Goal: Transaction & Acquisition: Purchase product/service

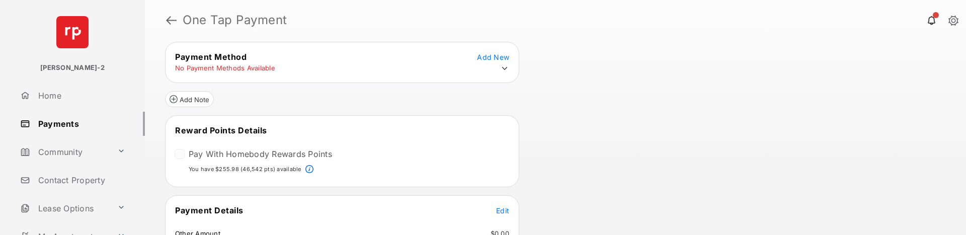
scroll to position [22, 0]
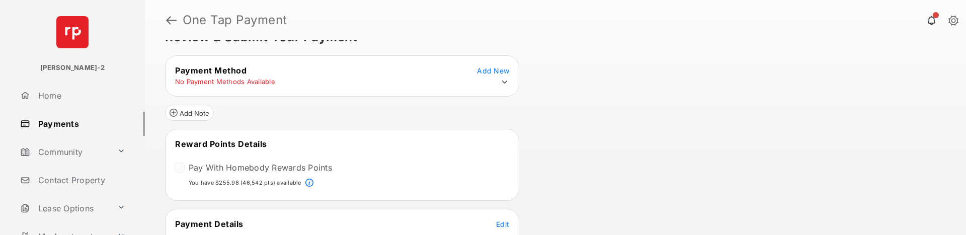
click at [182, 165] on div at bounding box center [180, 167] width 10 height 10
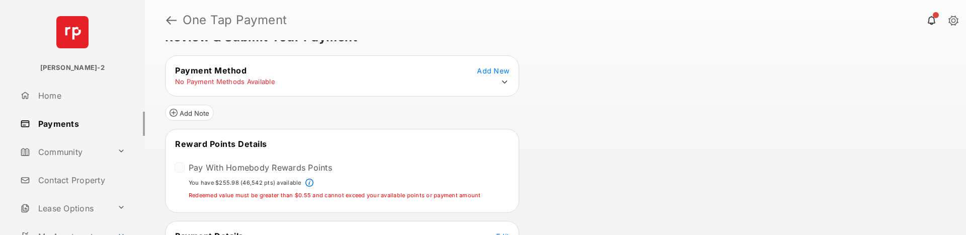
click at [178, 166] on div at bounding box center [180, 167] width 10 height 10
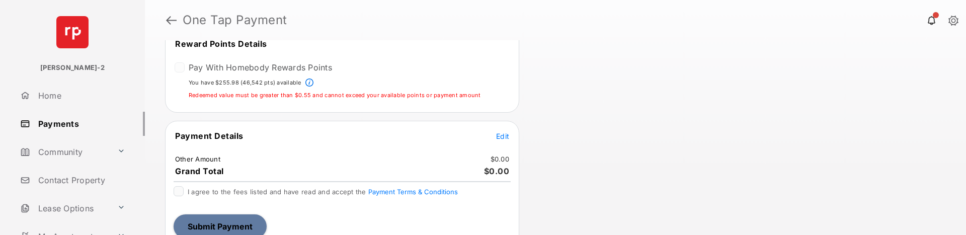
scroll to position [123, 0]
click at [496, 139] on span "Edit" at bounding box center [502, 135] width 13 height 9
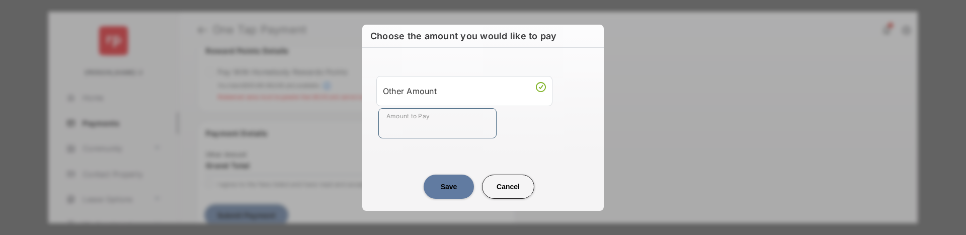
click at [460, 127] on input "Amount to Pay" at bounding box center [437, 123] width 118 height 30
type input "**"
click at [534, 144] on div "Other Amount Amount to Pay **" at bounding box center [482, 107] width 229 height 95
click at [454, 185] on button "Save" at bounding box center [448, 187] width 50 height 24
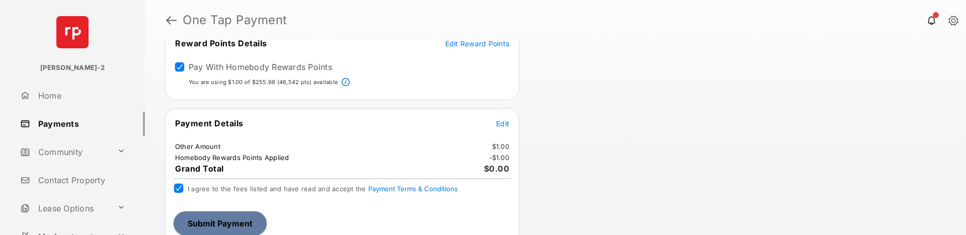
click at [202, 223] on button "Submit Payment" at bounding box center [219, 223] width 93 height 24
click at [241, 222] on button "Submit Payment" at bounding box center [219, 223] width 93 height 24
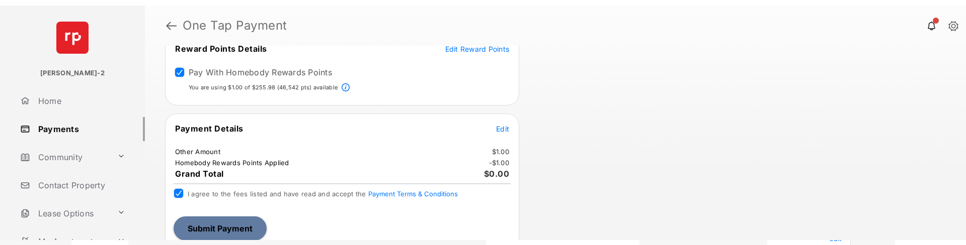
scroll to position [133, 0]
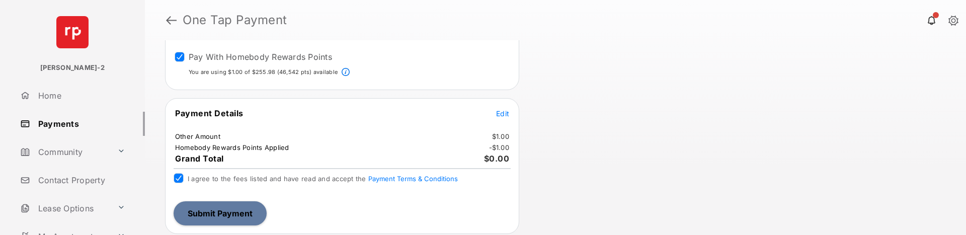
click at [218, 211] on button "Submit Payment" at bounding box center [219, 213] width 93 height 24
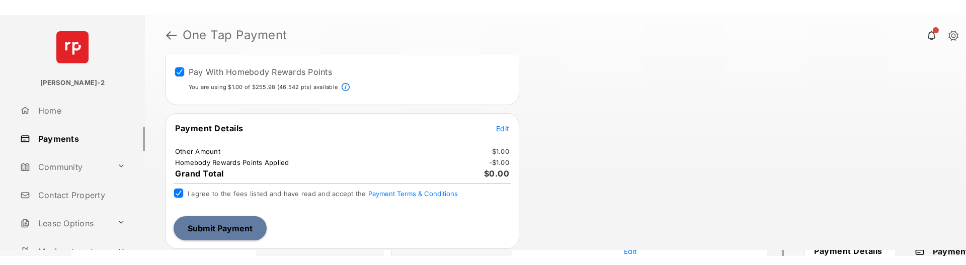
scroll to position [103, 0]
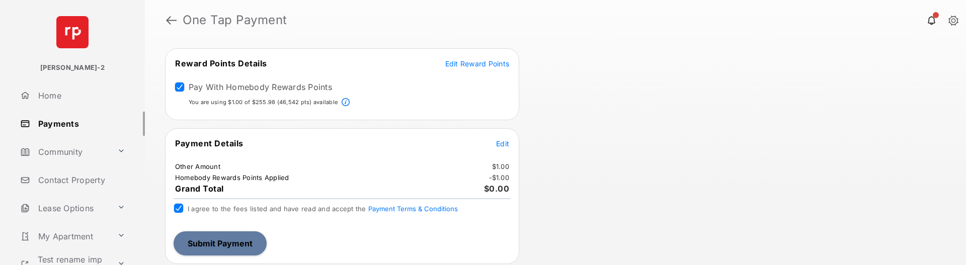
click at [238, 234] on button "Submit Payment" at bounding box center [219, 243] width 93 height 24
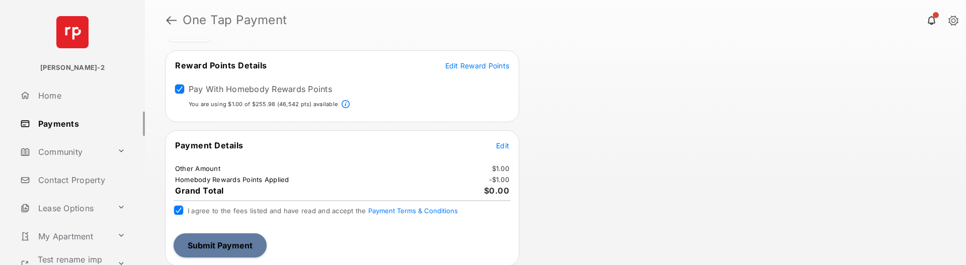
scroll to position [0, 0]
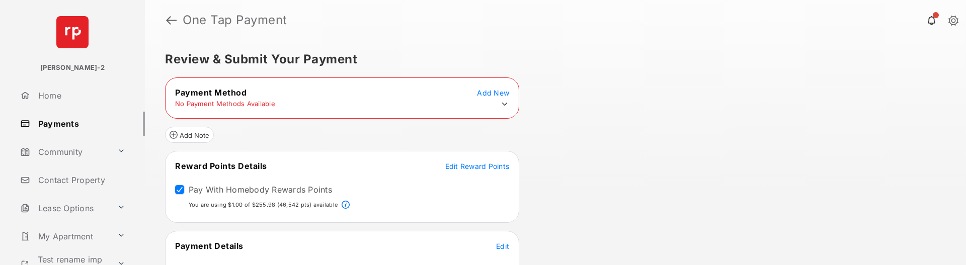
click at [505, 103] on icon at bounding box center [504, 104] width 9 height 9
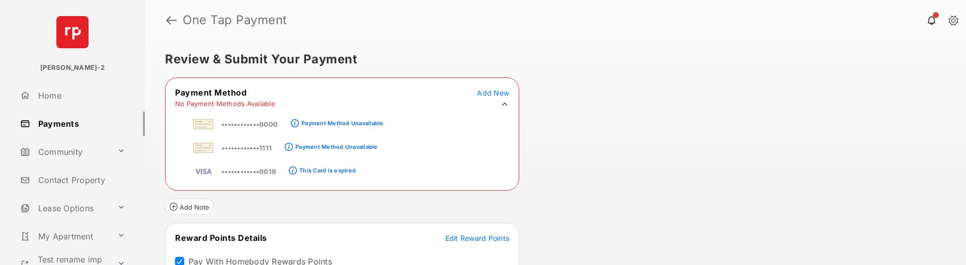
click at [498, 92] on span "Add New" at bounding box center [493, 93] width 32 height 9
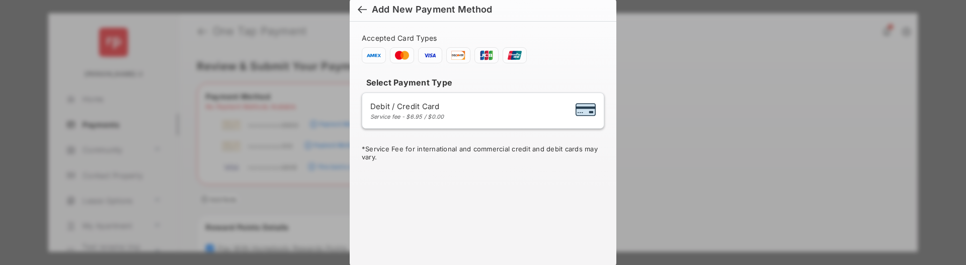
click at [554, 105] on div "Debit / Credit Card Service fee - $6.95 / $0.00" at bounding box center [482, 110] width 225 height 19
select select "**"
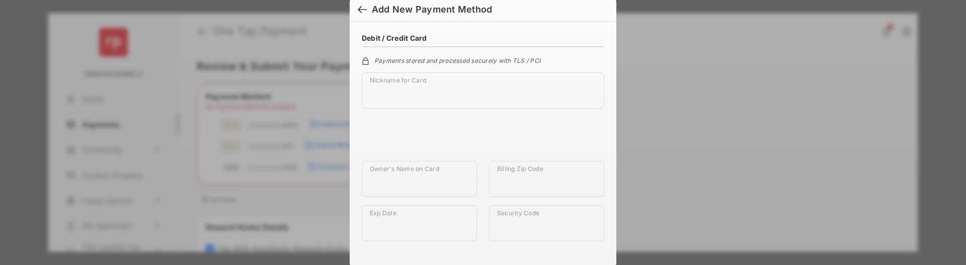
click at [359, 7] on div at bounding box center [362, 10] width 9 height 11
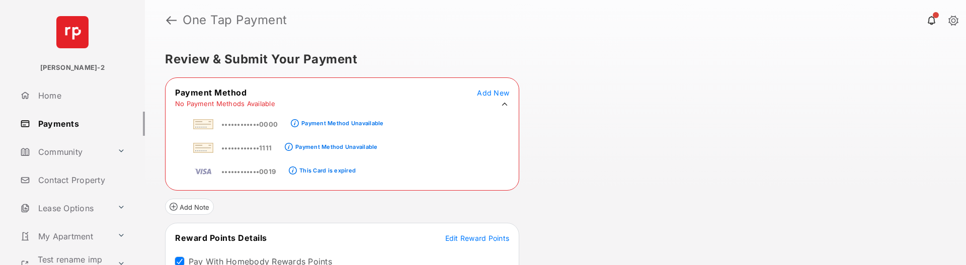
click at [492, 92] on span "Add New" at bounding box center [493, 93] width 32 height 9
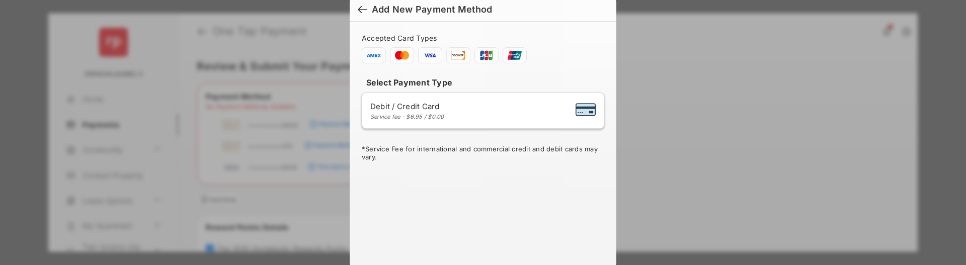
click at [758, 113] on div "Add New Payment Method Accepted Card Types Select Payment Type Debit / Credit C…" at bounding box center [483, 132] width 966 height 265
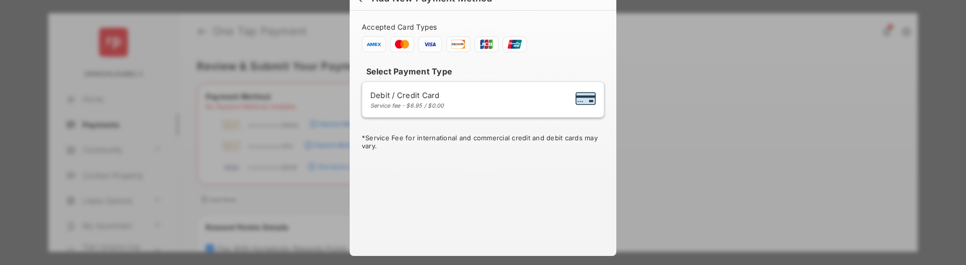
scroll to position [14, 0]
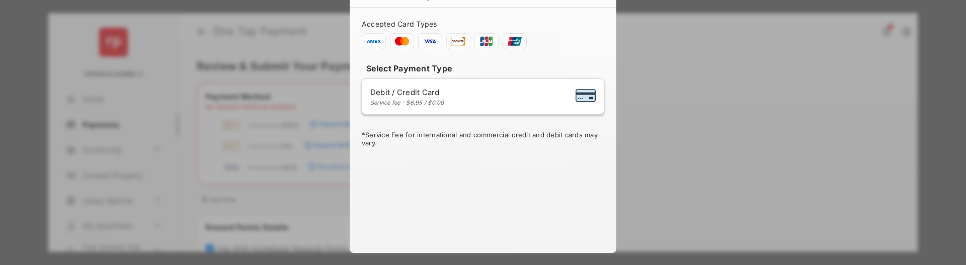
click at [750, 127] on div "Add New Payment Method Accepted Card Types Select Payment Type Debit / Credit C…" at bounding box center [483, 132] width 966 height 265
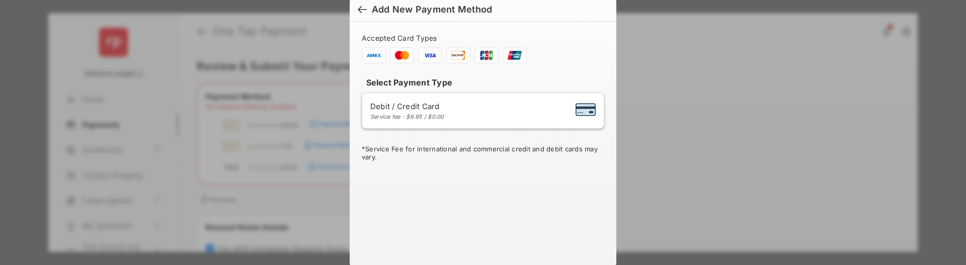
click at [360, 8] on div at bounding box center [362, 10] width 9 height 11
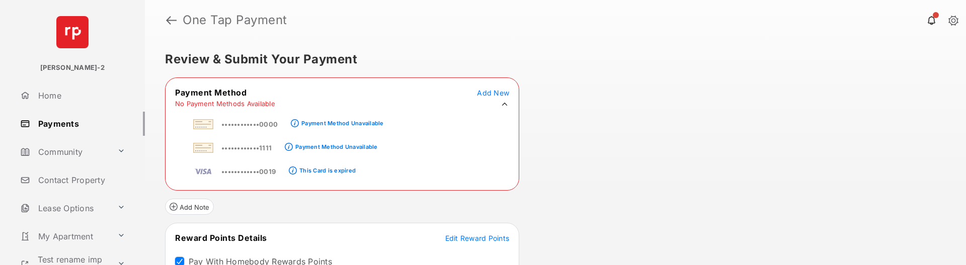
drag, startPoint x: 242, startPoint y: 166, endPoint x: 250, endPoint y: 161, distance: 9.8
click at [245, 166] on td "••••••••••••0019" at bounding box center [234, 169] width 83 height 23
drag, startPoint x: 568, startPoint y: 128, endPoint x: 514, endPoint y: 114, distance: 56.1
click at [568, 128] on div "Review & Submit Your Payment Payment Method Add New No Payment Methods Availabl…" at bounding box center [555, 152] width 821 height 225
click at [501, 102] on icon at bounding box center [504, 104] width 9 height 9
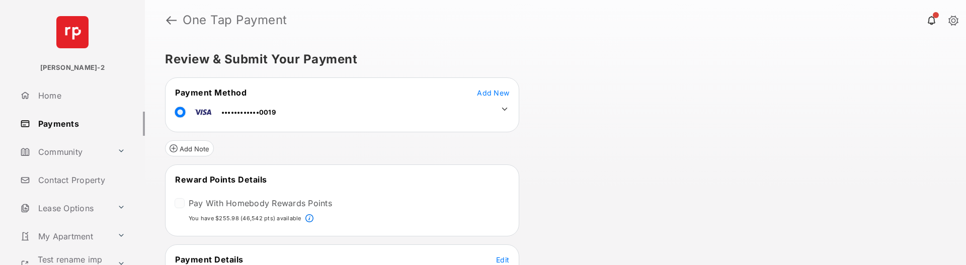
click at [182, 205] on div at bounding box center [180, 203] width 10 height 10
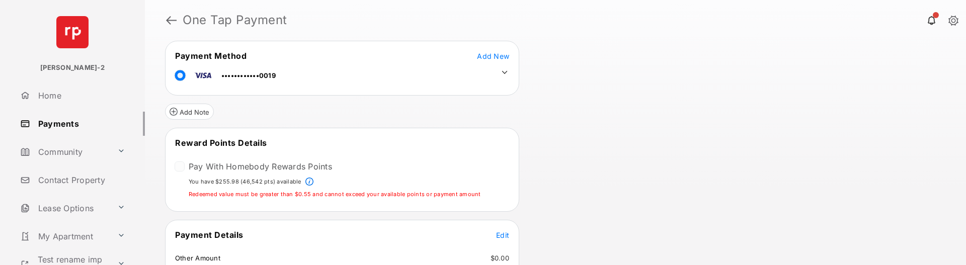
scroll to position [101, 0]
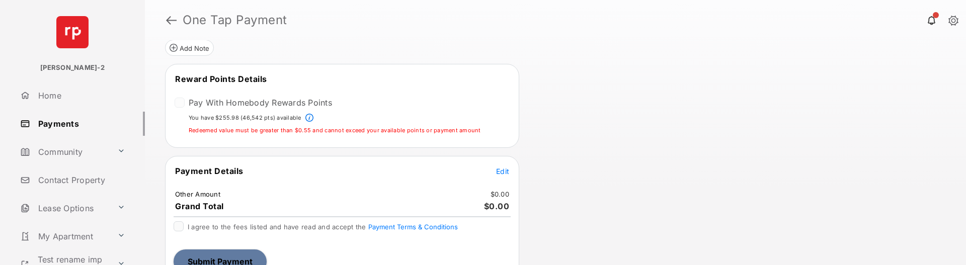
click at [508, 172] on span "Edit" at bounding box center [502, 171] width 13 height 9
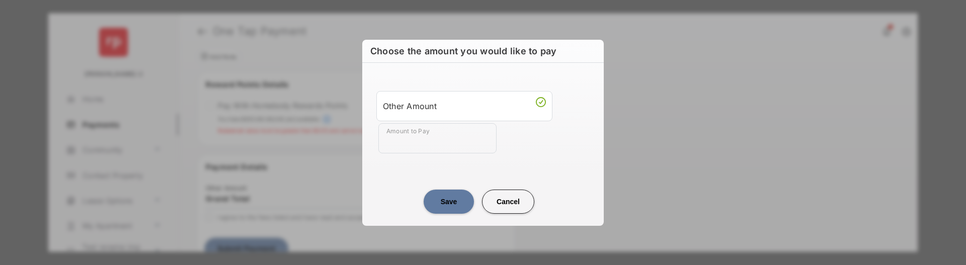
click at [438, 129] on input "Amount to Pay" at bounding box center [437, 138] width 118 height 30
type input "**"
click at [388, 178] on div "Save Cancel" at bounding box center [482, 191] width 241 height 44
click at [436, 198] on button "Save" at bounding box center [448, 202] width 50 height 24
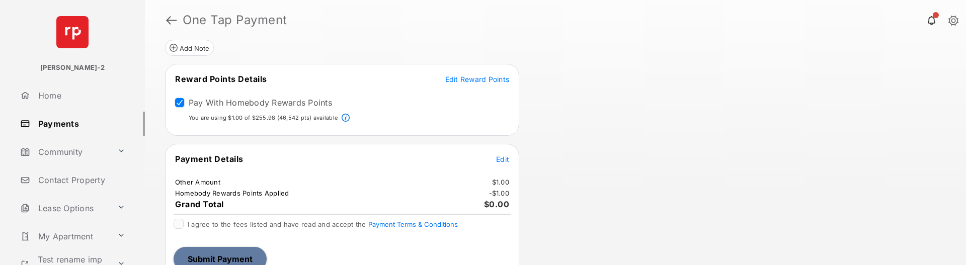
click at [178, 216] on div "Payment Details Edit Other Amount $1.00 Homebody Rewards Points Applied - $1.00…" at bounding box center [342, 212] width 354 height 136
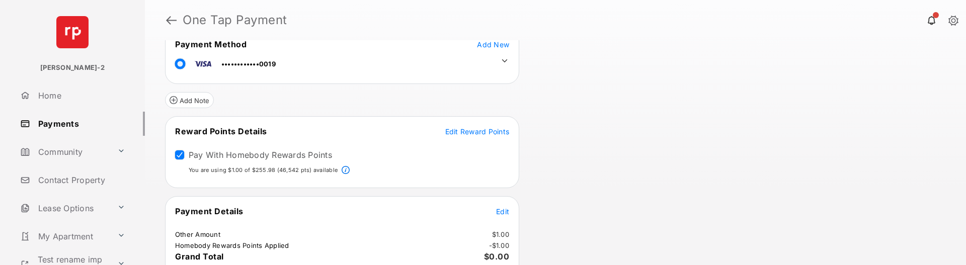
scroll to position [116, 0]
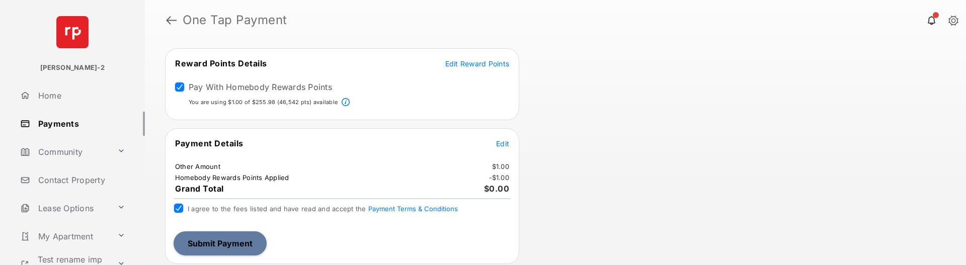
click at [234, 249] on button "Submit Payment" at bounding box center [219, 243] width 93 height 24
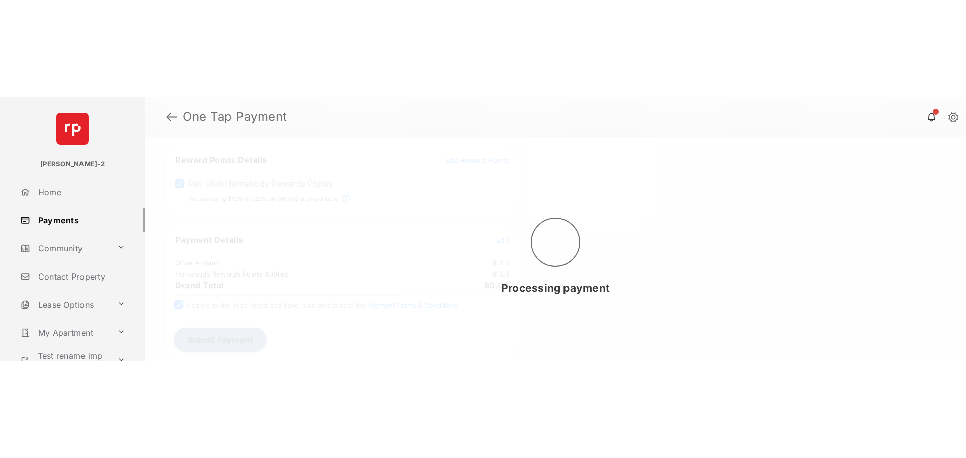
scroll to position [0, 0]
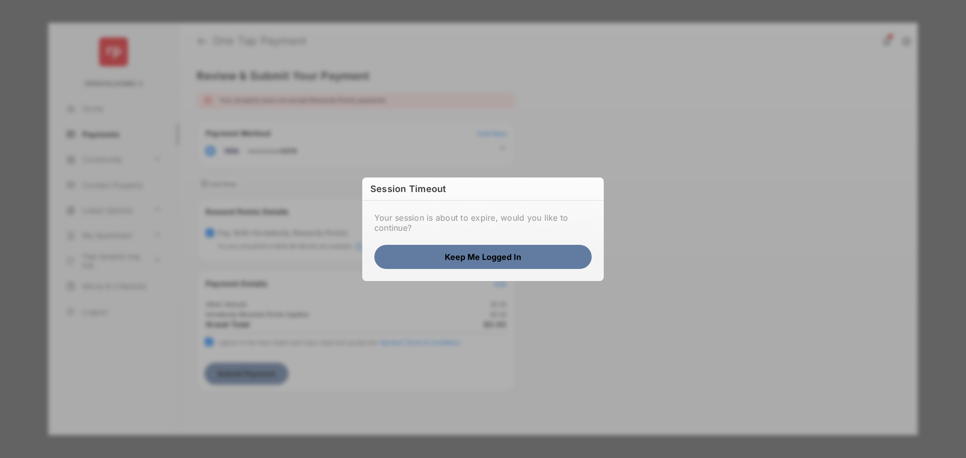
click at [493, 263] on button "Keep me logged in" at bounding box center [482, 257] width 217 height 24
click at [494, 257] on button "Keep me logged in" at bounding box center [482, 257] width 217 height 24
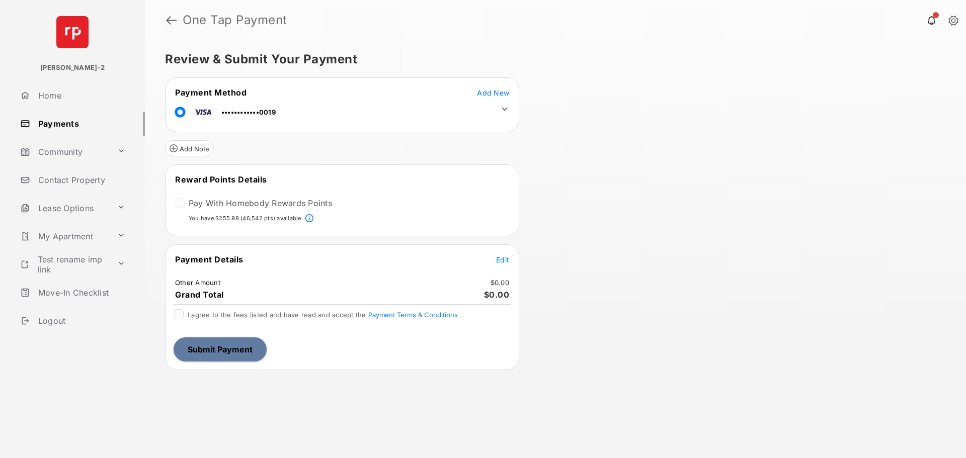
click at [830, 196] on div "Review & Submit Your Payment Payment Method Add New ••••••••••••0019 Add Note R…" at bounding box center [555, 249] width 821 height 418
